Goal: Check status

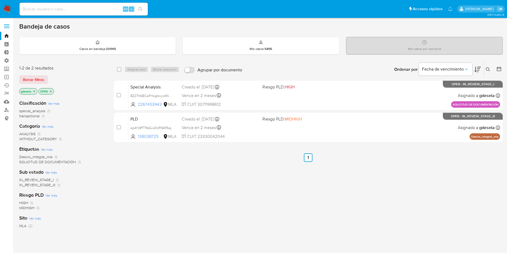
click at [40, 8] on input at bounding box center [84, 9] width 128 height 7
paste input "4YpRrYTCqVHg8c2qPIf7K7zI"
type input "4YpRrYTCqVHg8c2qPIf7K7zI"
click at [143, 6] on button "search-icon" at bounding box center [140, 8] width 11 height 7
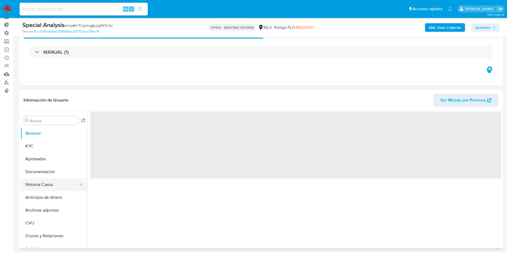
scroll to position [40, 0]
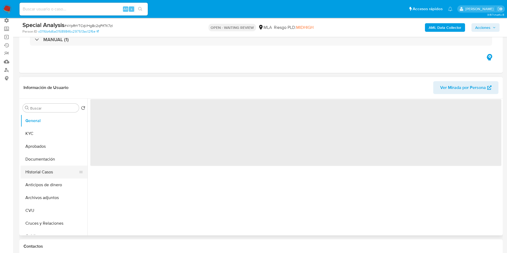
click at [55, 172] on button "Historial Casos" at bounding box center [52, 172] width 63 height 13
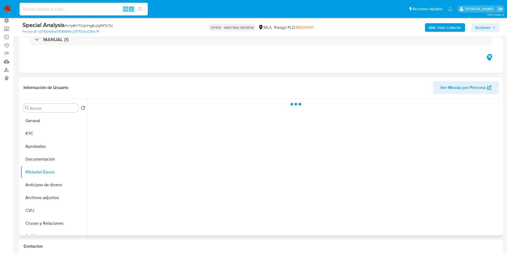
select select "10"
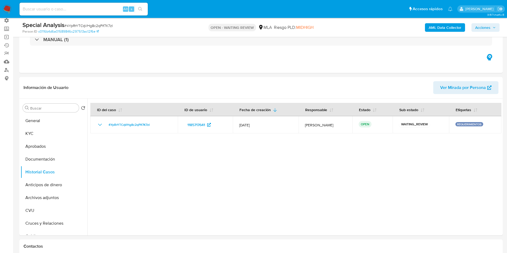
click at [53, 8] on input at bounding box center [84, 9] width 128 height 7
paste input "4YpRrYTCqVHg8c2qPIf7K7zI"
type input "4YpRrYTCqVHg8c2qPIf7K7zI"
click at [144, 10] on button "search-icon" at bounding box center [140, 8] width 11 height 7
